Goal: Information Seeking & Learning: Learn about a topic

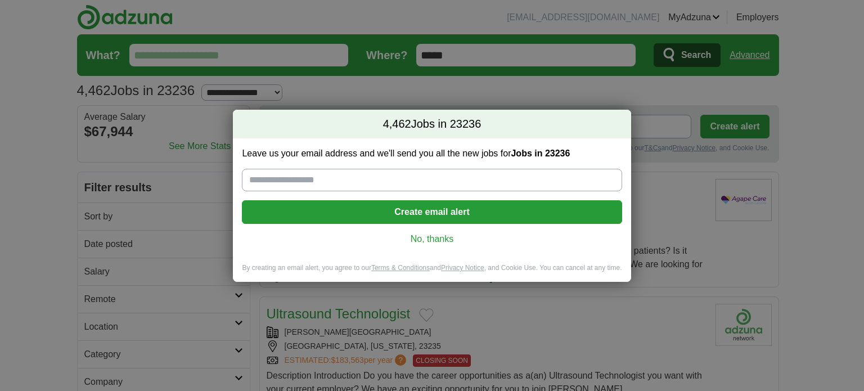
click at [443, 236] on link "No, thanks" at bounding box center [432, 239] width 362 height 12
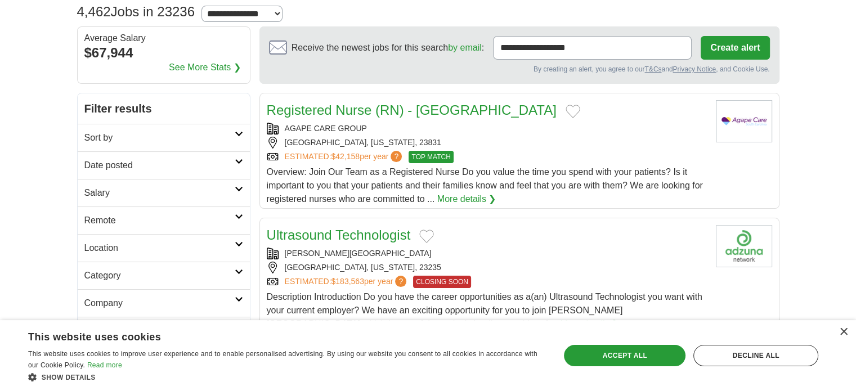
scroll to position [56, 0]
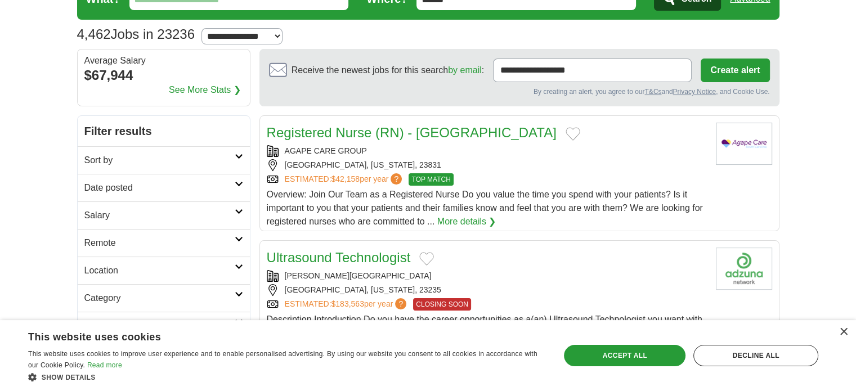
click at [240, 159] on link "Sort by" at bounding box center [164, 160] width 172 height 28
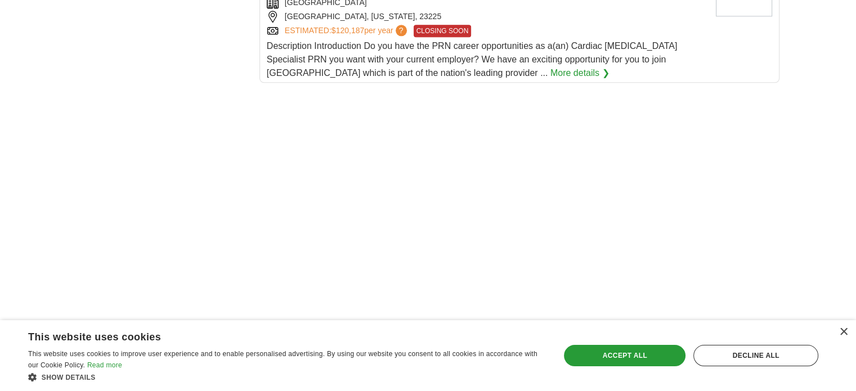
scroll to position [1463, 0]
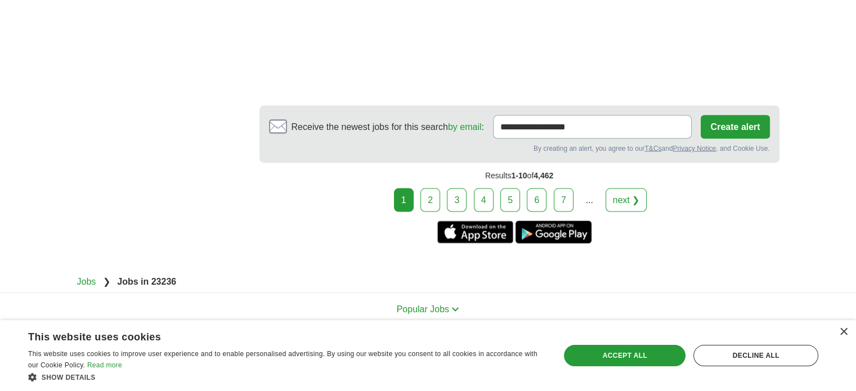
scroll to position [2148, 0]
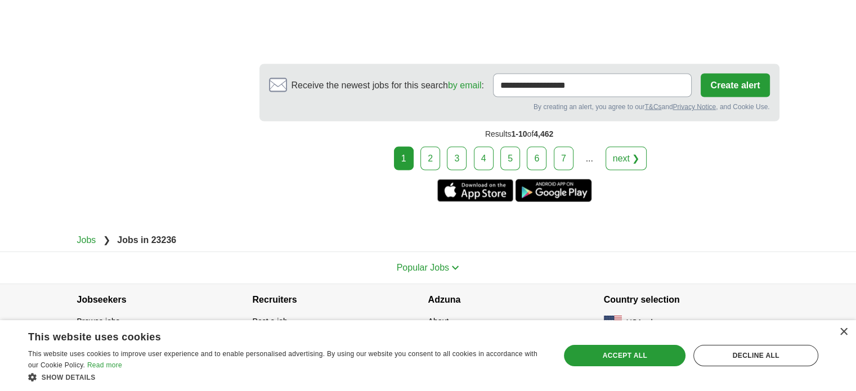
click at [432, 149] on link "2" at bounding box center [430, 159] width 20 height 24
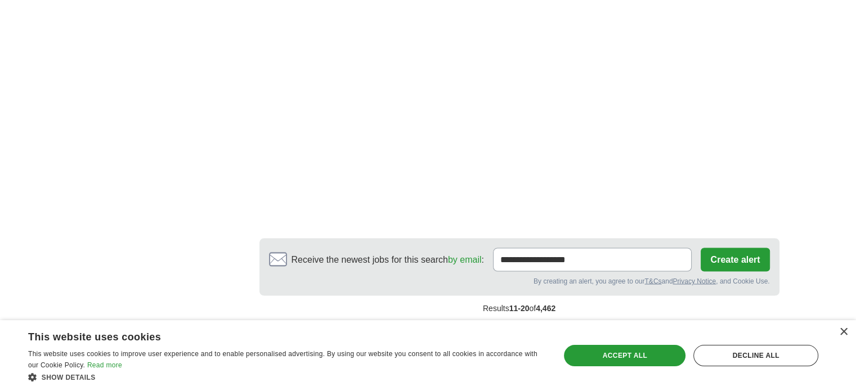
scroll to position [2025, 0]
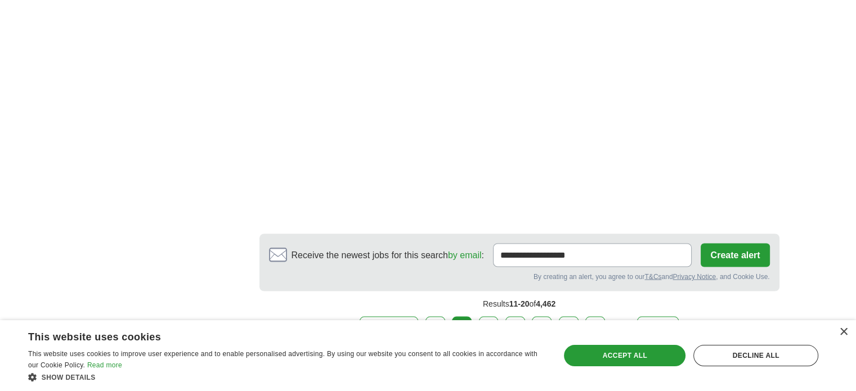
click at [493, 316] on link "3" at bounding box center [489, 328] width 20 height 24
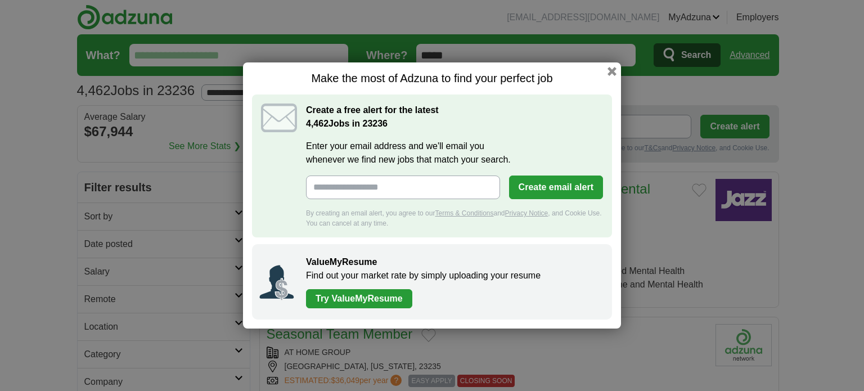
click at [612, 76] on div "Make the most of Adzuna to find your perfect job Create a free alert for the la…" at bounding box center [432, 195] width 378 height 266
click at [612, 74] on button "button" at bounding box center [612, 71] width 9 height 9
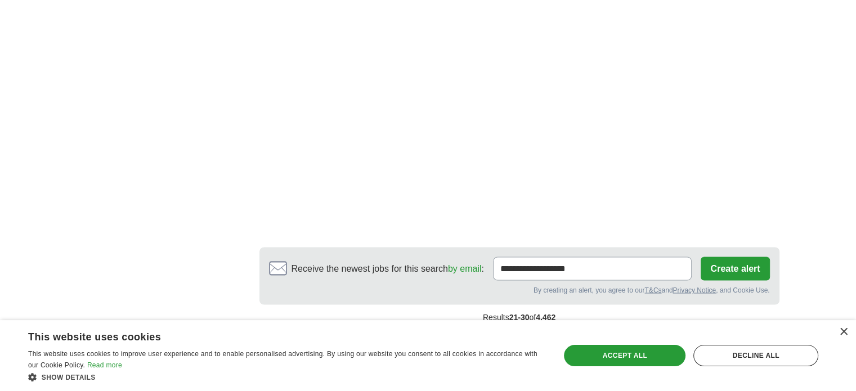
scroll to position [1969, 0]
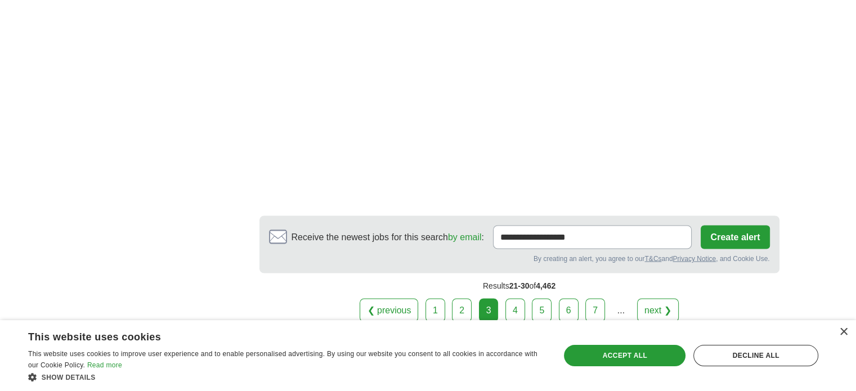
click at [515, 298] on link "4" at bounding box center [515, 310] width 20 height 24
